Goal: Information Seeking & Learning: Learn about a topic

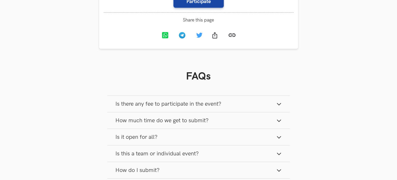
scroll to position [587, 0]
click at [277, 107] on icon "button" at bounding box center [278, 103] width 5 height 5
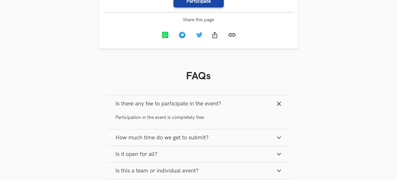
click at [281, 107] on icon "button" at bounding box center [278, 103] width 5 height 5
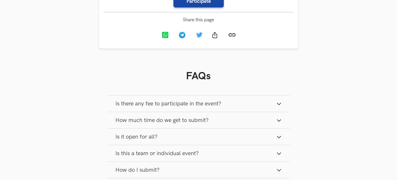
scroll to position [631, 0]
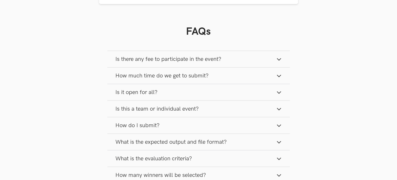
click at [280, 79] on icon "button" at bounding box center [278, 75] width 5 height 5
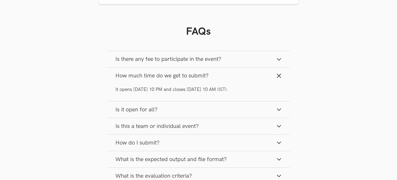
click at [280, 79] on icon "button" at bounding box center [278, 75] width 5 height 5
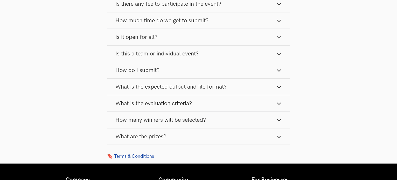
scroll to position [691, 0]
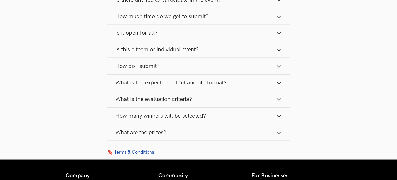
click at [282, 91] on button "What is the expected output and file format?" at bounding box center [198, 83] width 183 height 16
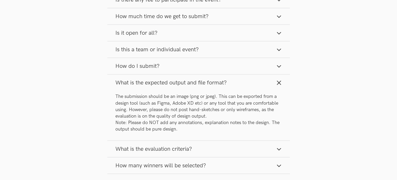
click at [277, 91] on button "What is the expected output and file format?" at bounding box center [198, 83] width 183 height 16
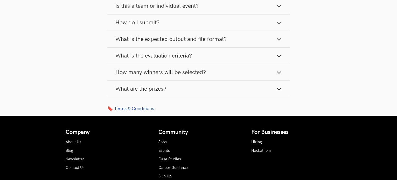
scroll to position [738, 0]
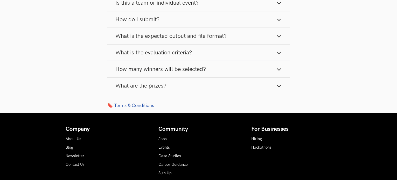
click at [277, 72] on icon "button" at bounding box center [278, 69] width 5 height 5
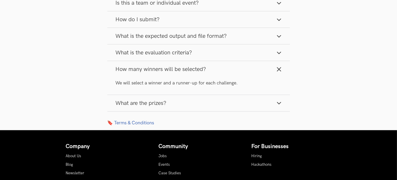
click at [276, 75] on button "How many winners will be selected?" at bounding box center [198, 69] width 183 height 16
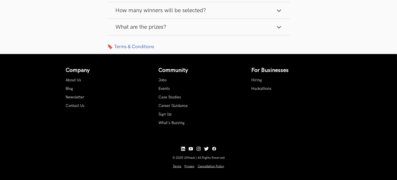
scroll to position [797, 0]
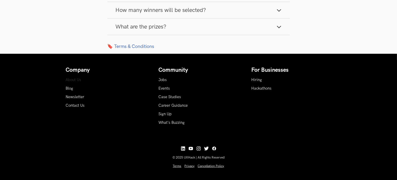
click at [75, 82] on link "About Us" at bounding box center [74, 80] width 16 height 4
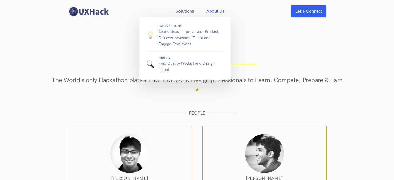
click at [178, 34] on p "Spark Ideas, Improve your Product, Discover Awesome Talent and Engage Employees" at bounding box center [191, 38] width 65 height 19
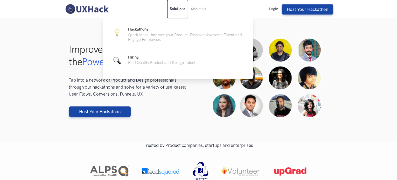
click at [177, 12] on button "Solutions" at bounding box center [177, 9] width 21 height 18
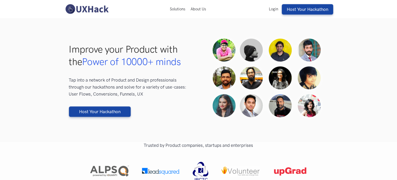
click at [105, 10] on img at bounding box center [87, 9] width 46 height 11
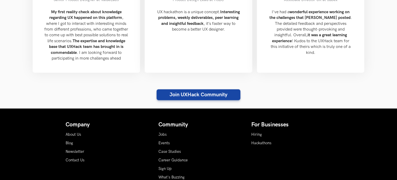
scroll to position [605, 0]
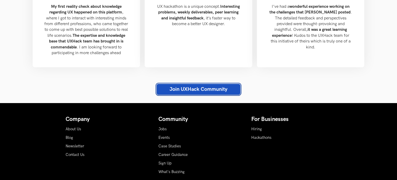
click at [213, 95] on link "Join UXHack Community" at bounding box center [199, 89] width 84 height 11
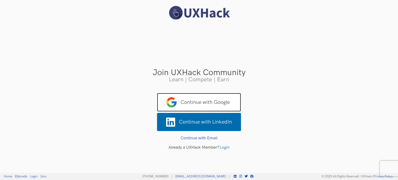
click at [224, 101] on span "Continue with Google" at bounding box center [199, 102] width 84 height 19
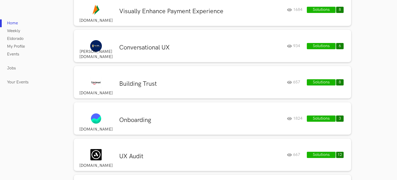
scroll to position [533, 0]
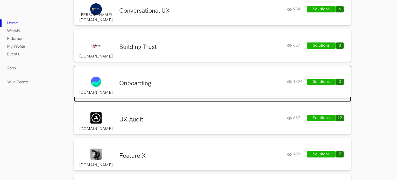
click at [209, 84] on h3 "Onboarding" at bounding box center [201, 84] width 164 height 8
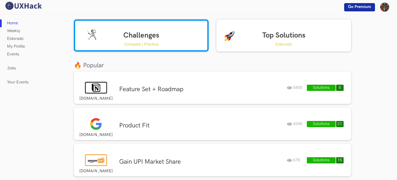
scroll to position [0, 0]
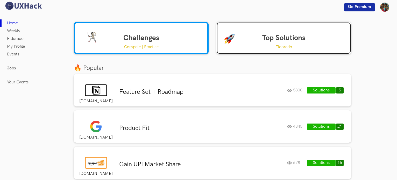
click at [248, 50] on link "Top Solutions Eldorado" at bounding box center [284, 38] width 135 height 32
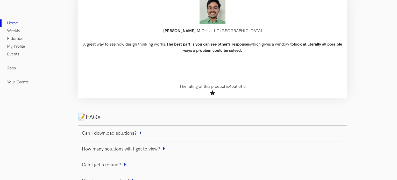
scroll to position [550, 0]
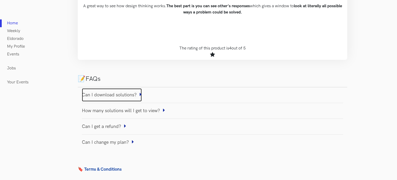
click at [142, 94] on icon at bounding box center [141, 94] width 2 height 5
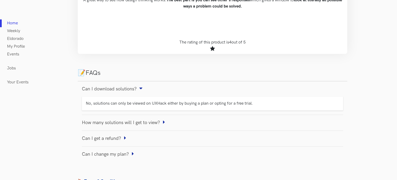
click at [145, 93] on div "Can I download solutions?" at bounding box center [212, 89] width 261 height 7
click at [168, 127] on div "How many solutions will I get to view?" at bounding box center [212, 122] width 261 height 7
click at [165, 125] on icon at bounding box center [164, 122] width 2 height 5
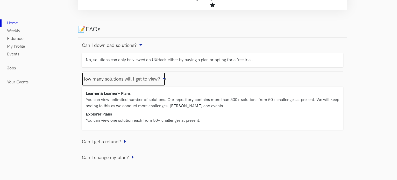
scroll to position [615, 0]
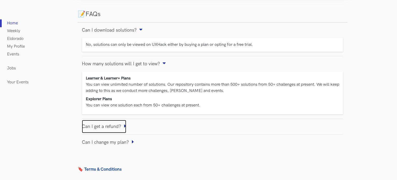
click at [124, 126] on link "Can I get a refund?" at bounding box center [104, 126] width 44 height 13
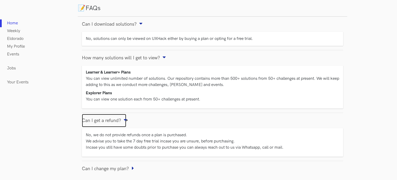
scroll to position [647, 0]
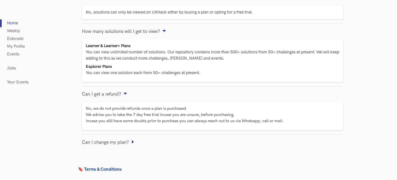
click at [136, 146] on div "Can I change my plan?" at bounding box center [212, 142] width 261 height 7
click at [134, 140] on icon at bounding box center [133, 142] width 2 height 5
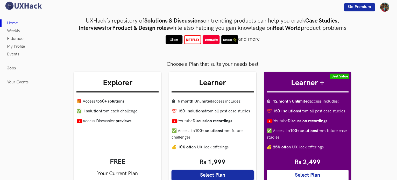
scroll to position [0, 0]
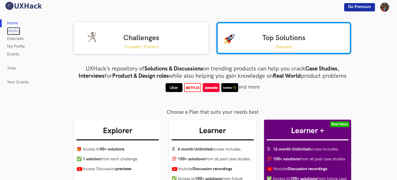
click at [8, 29] on link "Weekly" at bounding box center [13, 31] width 13 height 8
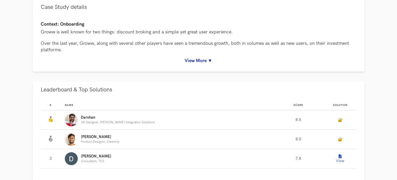
scroll to position [256, 0]
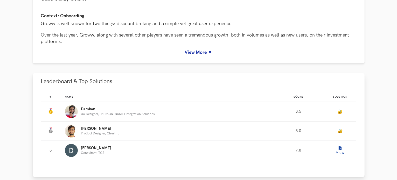
click at [338, 131] on link "🔐" at bounding box center [340, 131] width 5 height 4
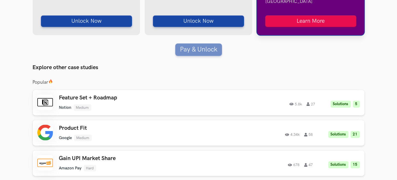
scroll to position [512, 0]
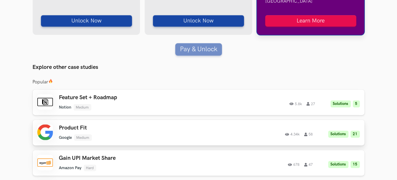
click at [136, 125] on h3 "Product Fit" at bounding box center [132, 128] width 147 height 7
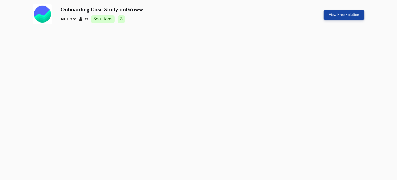
scroll to position [52, 0]
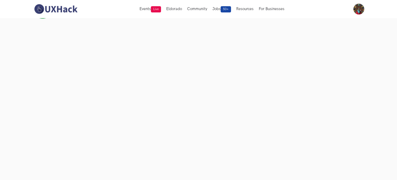
scroll to position [33, 0]
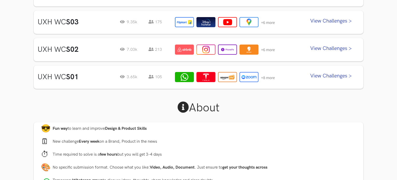
scroll to position [327, 0]
click at [327, 75] on link "View Challenges >" at bounding box center [331, 77] width 57 height 13
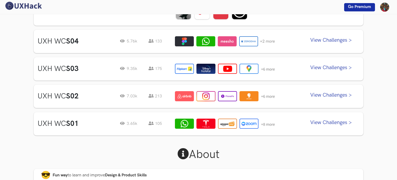
scroll to position [266, 0]
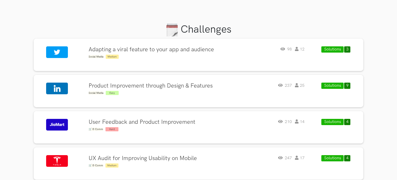
scroll to position [28, 0]
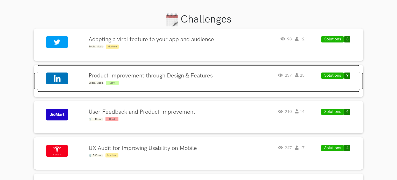
click at [209, 77] on h4 "Product Improvement through Design & Features" at bounding box center [151, 76] width 124 height 7
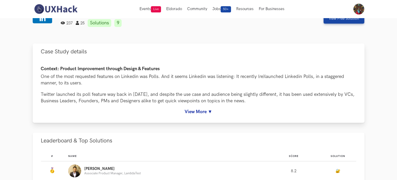
scroll to position [12, 0]
click at [205, 111] on link "View More ▼" at bounding box center [198, 111] width 315 height 5
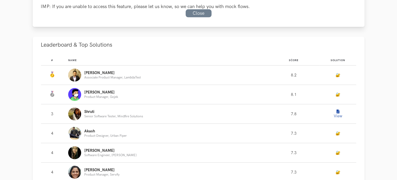
scroll to position [299, 0]
click at [337, 119] on button "View" at bounding box center [338, 114] width 10 height 10
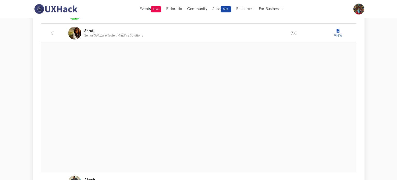
scroll to position [373, 0]
